Goal: Task Accomplishment & Management: Manage account settings

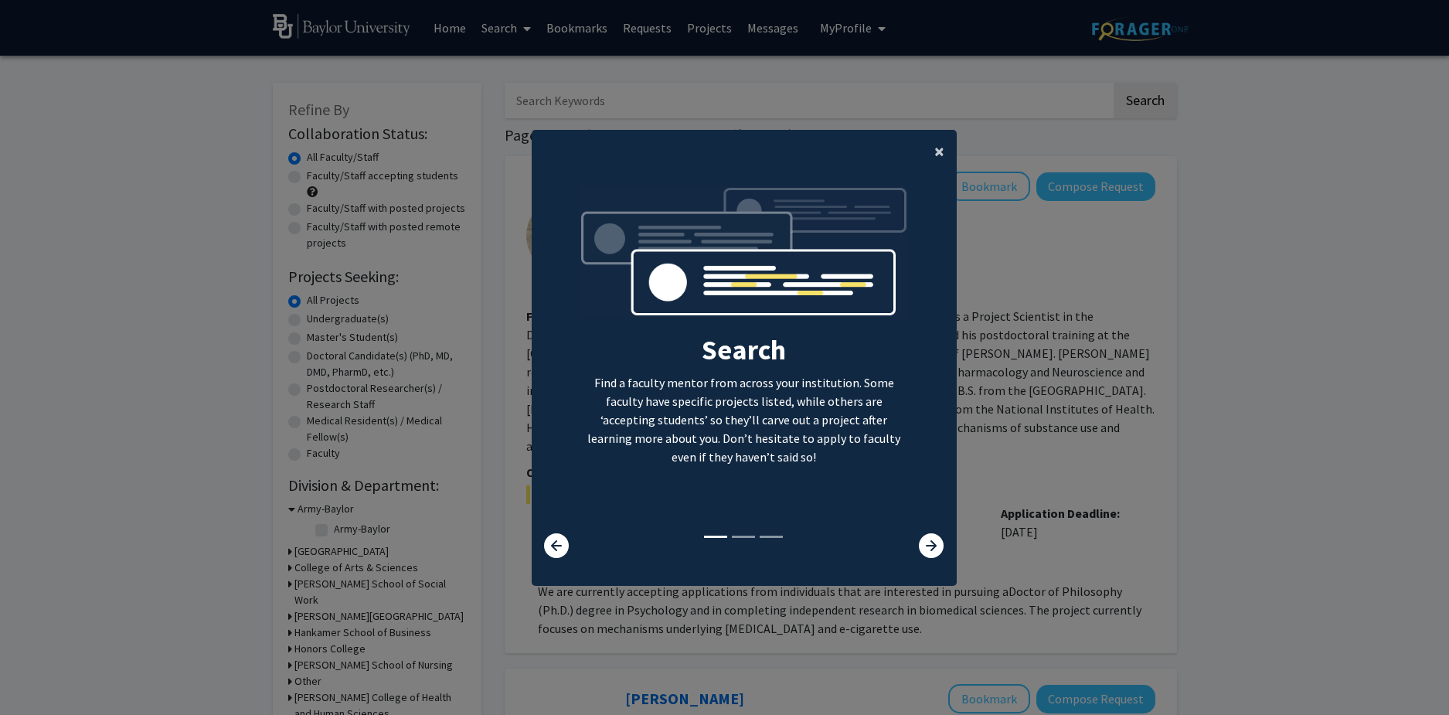
click at [934, 157] on span "×" at bounding box center [939, 151] width 10 height 24
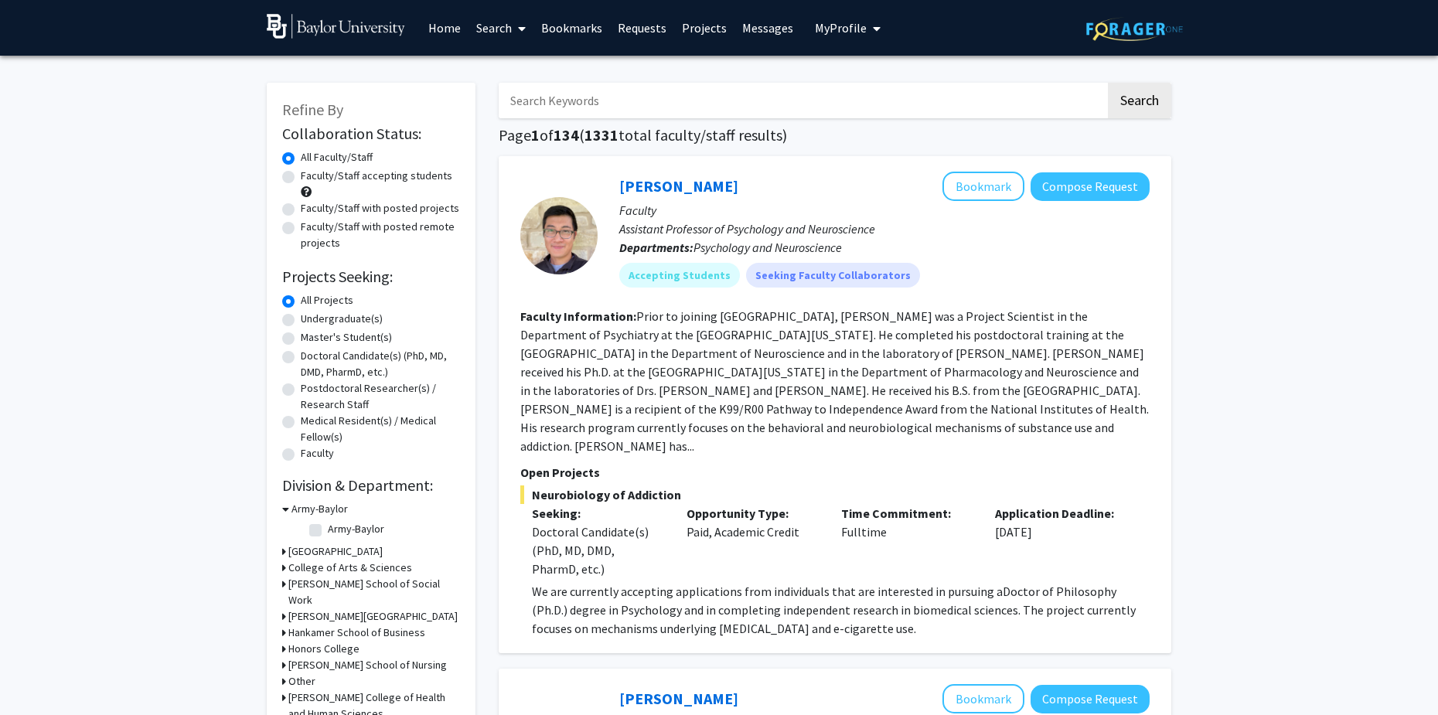
click at [832, 29] on span "My Profile" at bounding box center [841, 27] width 52 height 15
click at [874, 92] on span "View Profile" at bounding box center [911, 88] width 94 height 17
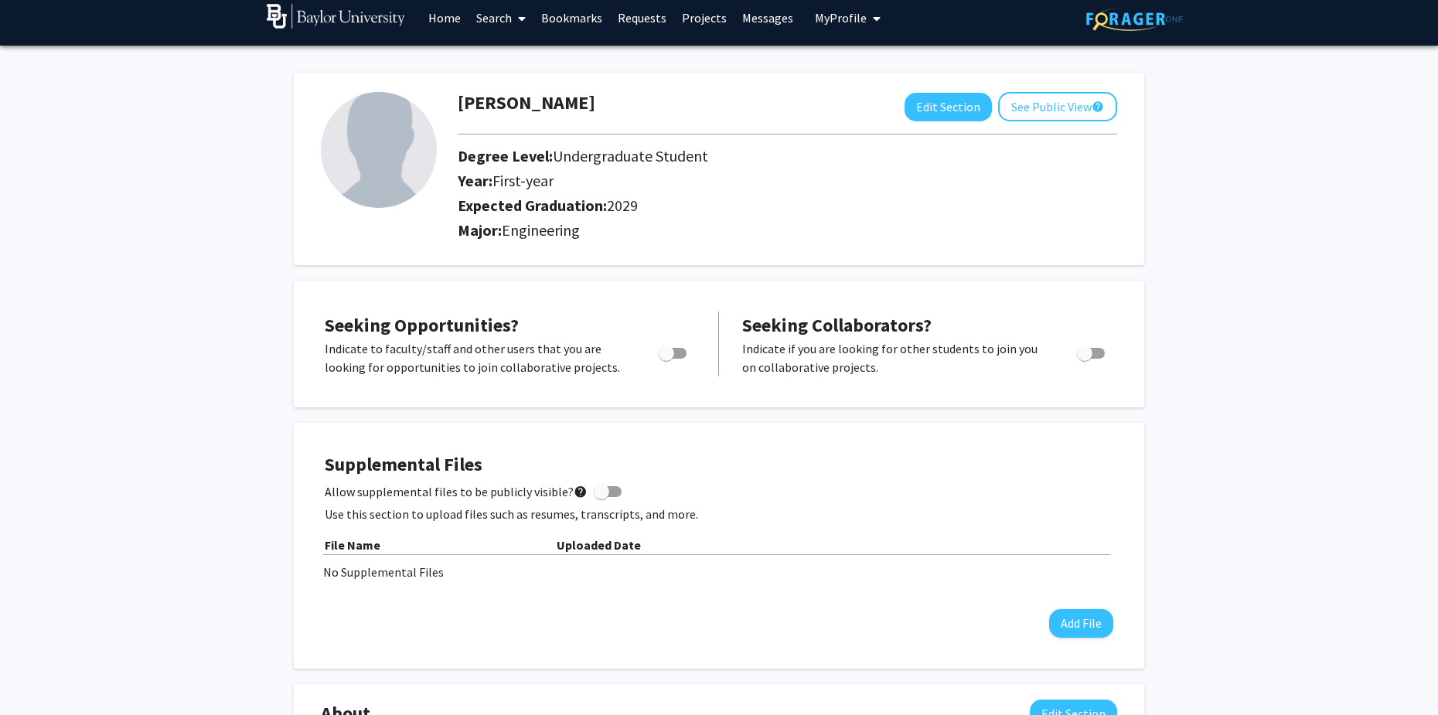
scroll to position [9, 0]
click at [1013, 115] on button "See Public View help" at bounding box center [1057, 107] width 119 height 29
